Goal: Complete application form: Complete application form

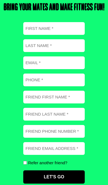
click at [31, 35] on input "First name (Required)" at bounding box center [53, 28] width 61 height 13
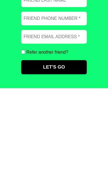
scroll to position [88, 0]
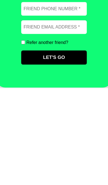
click at [6, 73] on div "Bring Your Mates and Make Fitness Fun! First name (Required) Last name (Require…" at bounding box center [54, 77] width 108 height 213
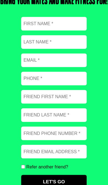
click at [28, 30] on input "First name (Required)" at bounding box center [53, 23] width 61 height 13
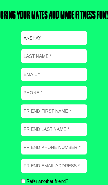
type input "Akshay"
click at [28, 59] on input "Last name (Required)" at bounding box center [53, 52] width 61 height 13
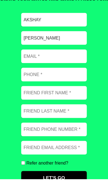
type input "[PERSON_NAME]"
click at [27, 64] on input "Email (Required)" at bounding box center [53, 70] width 61 height 13
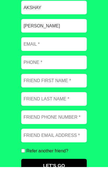
type input "[EMAIL_ADDRESS][DOMAIN_NAME]"
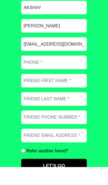
type input "494182012"
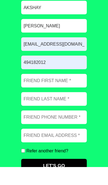
scroll to position [78, 0]
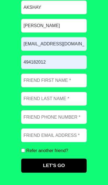
click at [25, 87] on input "Friend First Name (Required)" at bounding box center [53, 87] width 61 height 13
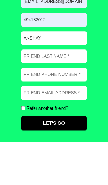
type input "Akshay"
click at [31, 98] on input "Friend Last Name (Required)" at bounding box center [53, 104] width 61 height 13
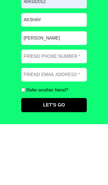
type input "[PERSON_NAME]"
click at [32, 115] on input "Friend Phone number (Required)" at bounding box center [53, 121] width 61 height 13
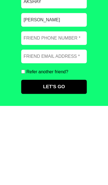
type input "0"
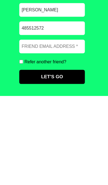
type input "485512572"
click at [26, 132] on input "Friend Email address (Required)" at bounding box center [53, 138] width 61 height 13
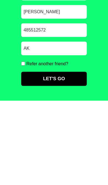
type input "a"
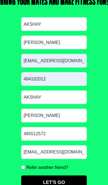
scroll to position [73, 0]
type input "[EMAIL_ADDRESS][DOMAIN_NAME]"
click at [38, 29] on input "Akshay" at bounding box center [53, 22] width 61 height 13
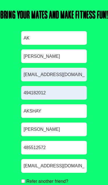
type input "A"
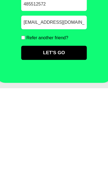
scroll to position [93, 0]
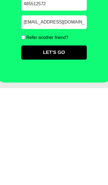
type input "[PERSON_NAME]"
click at [30, 145] on input "Let's Go" at bounding box center [53, 151] width 61 height 13
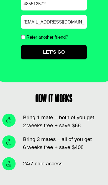
click at [62, 56] on input "Let's Go" at bounding box center [53, 49] width 61 height 13
click at [57, 56] on input "Let's Go" at bounding box center [53, 49] width 61 height 13
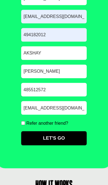
scroll to position [116, 0]
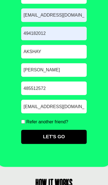
click at [54, 135] on input "Let's Go" at bounding box center [53, 128] width 61 height 13
click at [58, 129] on input "Let's Go" at bounding box center [53, 128] width 61 height 13
click at [58, 131] on input "Let's Go" at bounding box center [53, 128] width 61 height 13
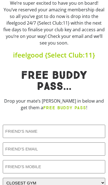
scroll to position [136, 0]
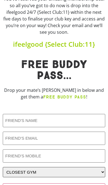
click at [80, 170] on select "CLOSEST GYM Alexandra Hills Calamvale Coopers Plains Middle Park Oxenford Oxley…" at bounding box center [54, 172] width 102 height 10
